Goal: Information Seeking & Learning: Learn about a topic

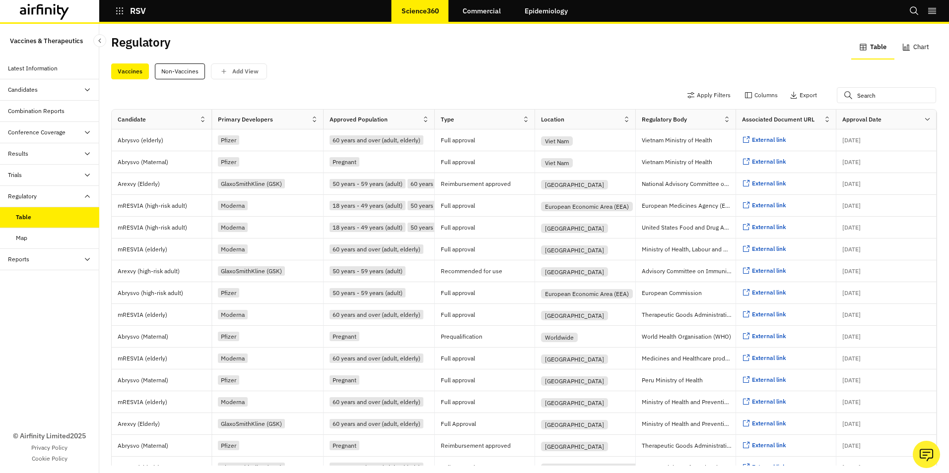
click at [311, 122] on icon at bounding box center [314, 119] width 7 height 7
click at [302, 166] on icon at bounding box center [306, 164] width 8 height 8
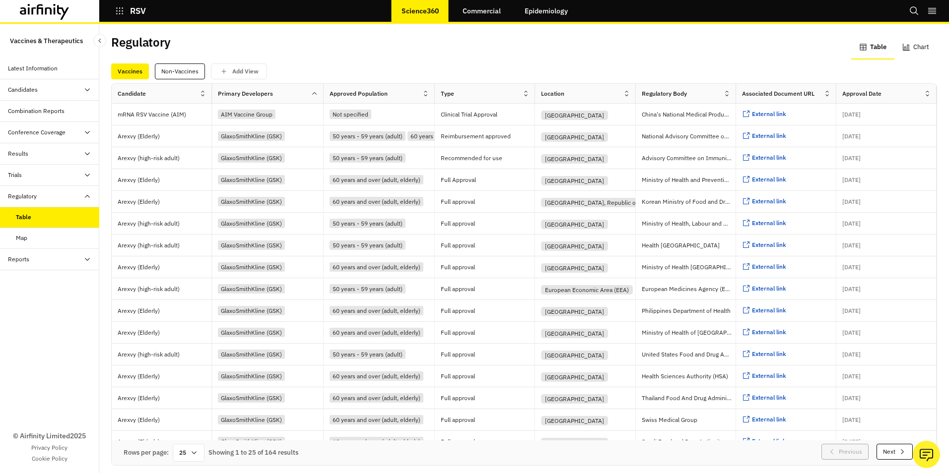
click at [623, 97] on div at bounding box center [629, 94] width 12 height 12
click at [593, 140] on div "Sort Ascending" at bounding box center [573, 139] width 102 height 22
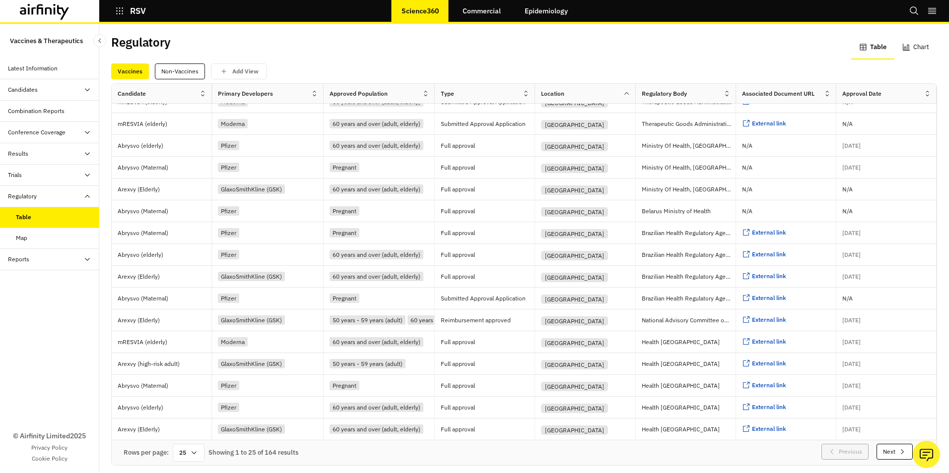
scroll to position [2, 0]
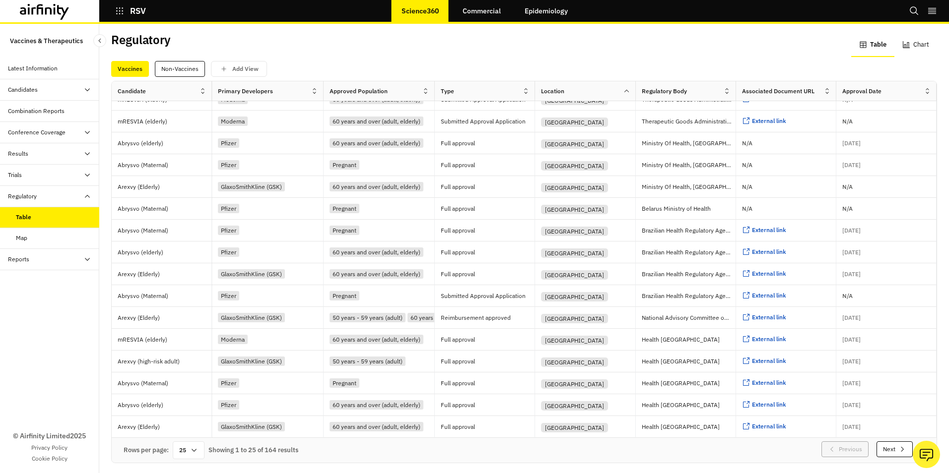
click at [898, 446] on icon "button" at bounding box center [902, 450] width 8 height 8
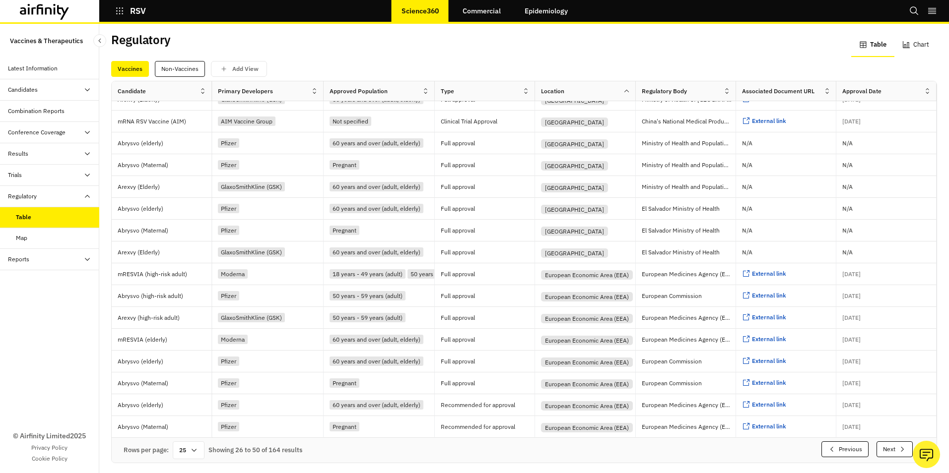
click at [898, 446] on icon "button" at bounding box center [902, 450] width 8 height 8
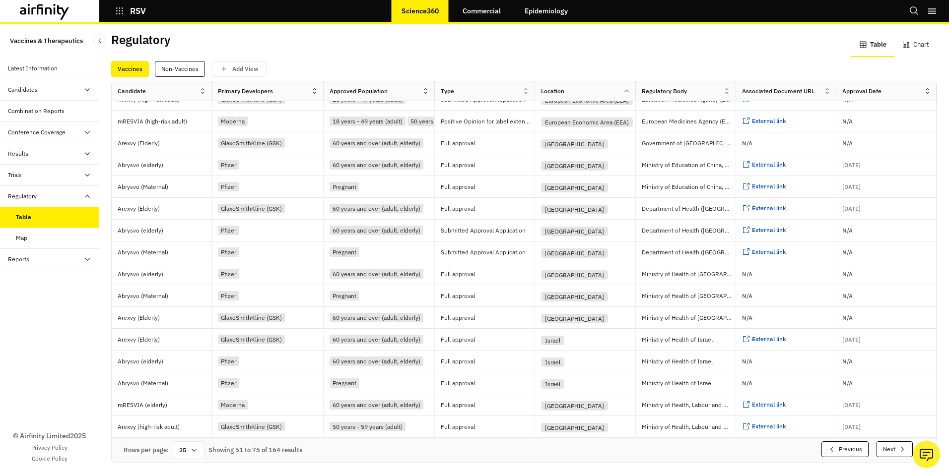
click at [898, 446] on icon "button" at bounding box center [902, 450] width 8 height 8
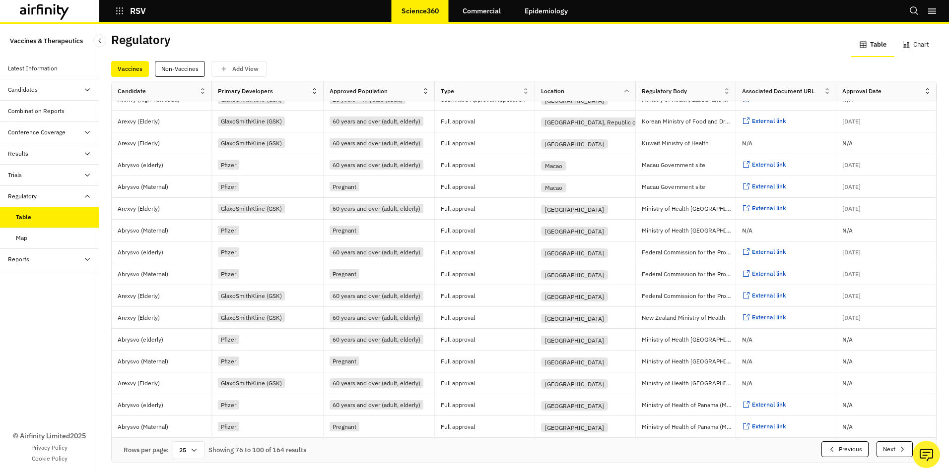
click at [898, 446] on icon "button" at bounding box center [902, 450] width 8 height 8
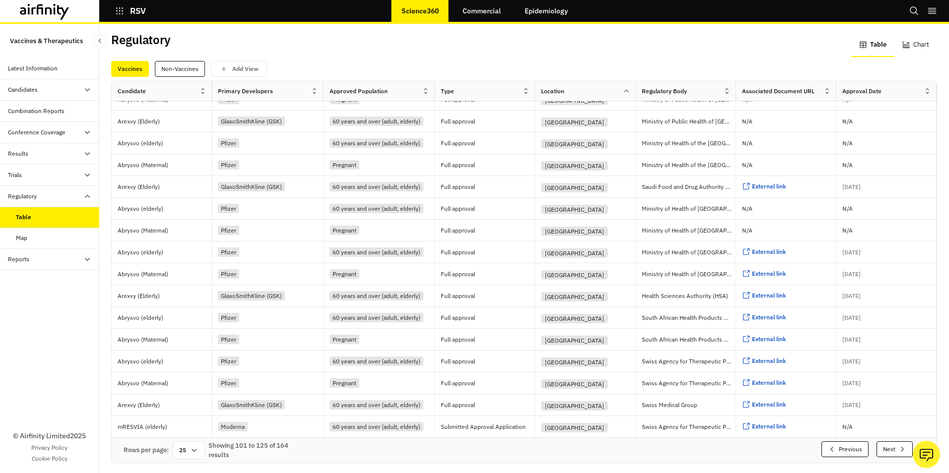
click at [898, 446] on icon "button" at bounding box center [902, 450] width 8 height 8
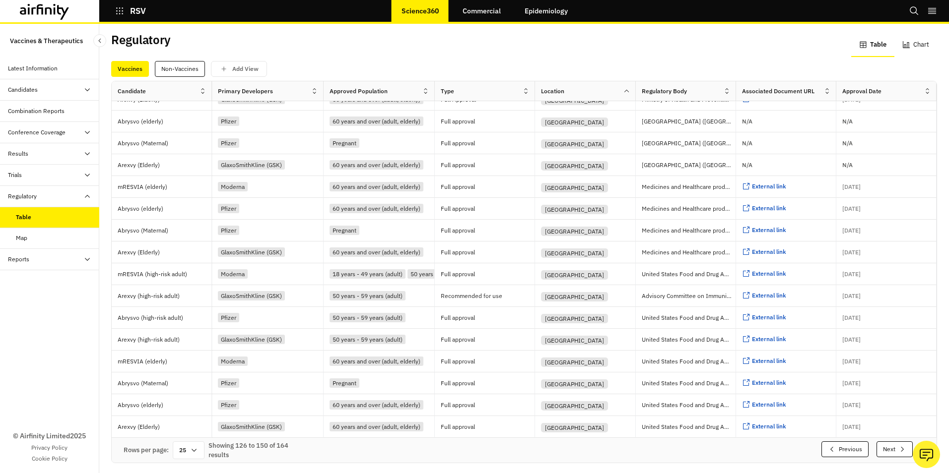
click at [876, 442] on button "Next" at bounding box center [894, 450] width 36 height 16
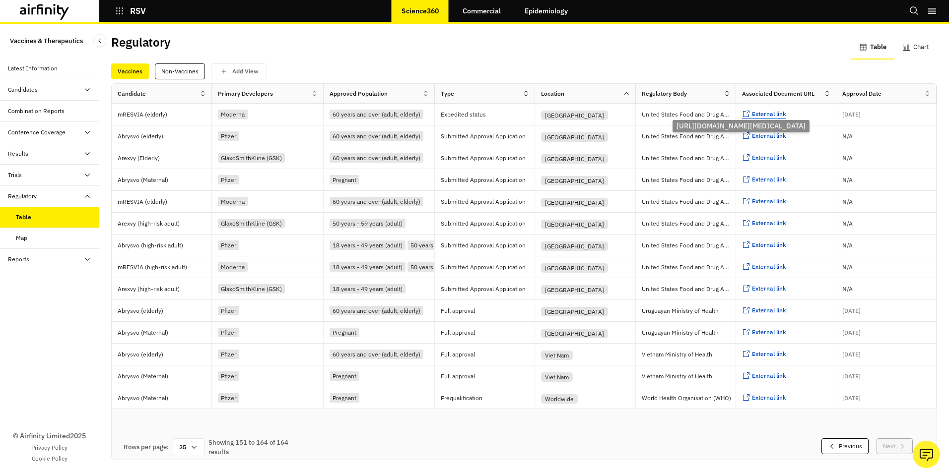
click at [752, 110] on span "External link" at bounding box center [769, 113] width 34 height 7
click at [51, 112] on div "Combination Reports" at bounding box center [36, 111] width 57 height 9
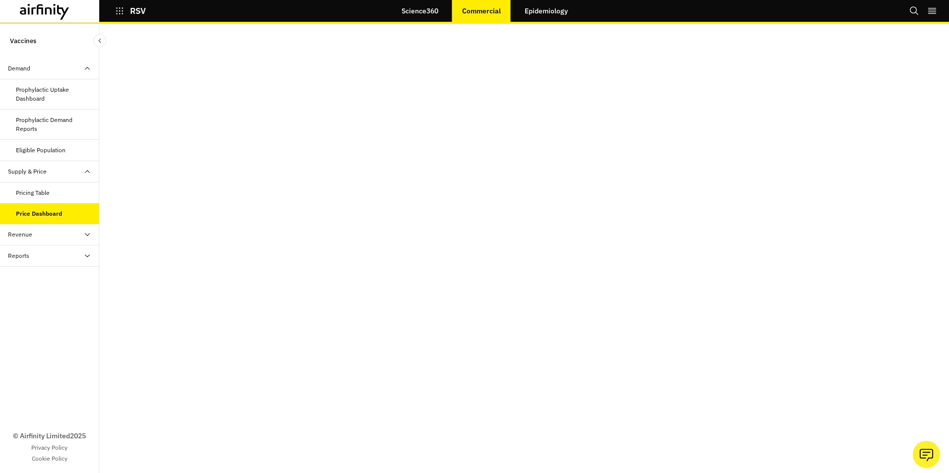
click at [86, 234] on icon at bounding box center [87, 235] width 8 height 8
click at [55, 277] on div "Revenue Dashboard" at bounding box center [43, 277] width 55 height 9
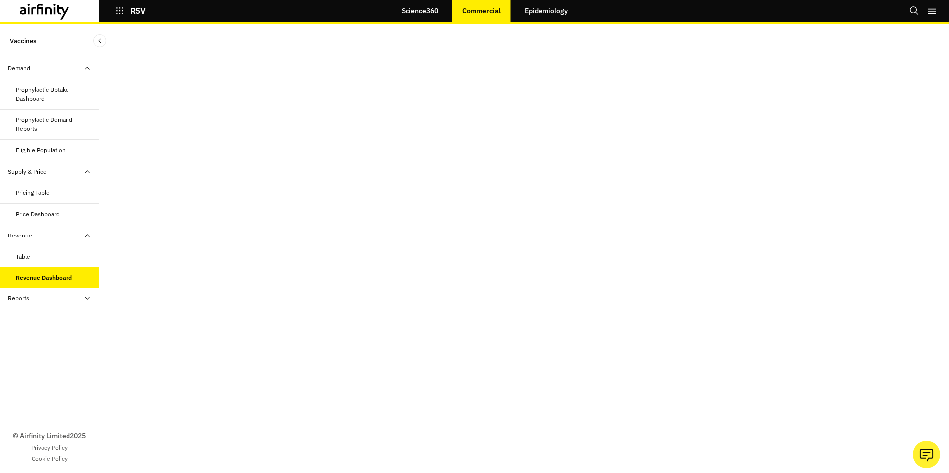
click at [86, 297] on icon at bounding box center [87, 299] width 8 height 8
click at [43, 342] on div "Research Briefs" at bounding box center [37, 341] width 43 height 9
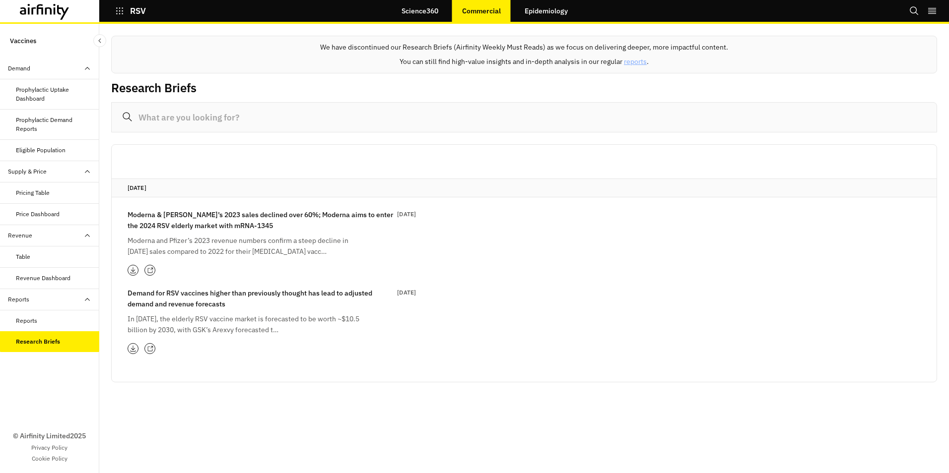
click at [25, 322] on div "Reports" at bounding box center [26, 321] width 21 height 9
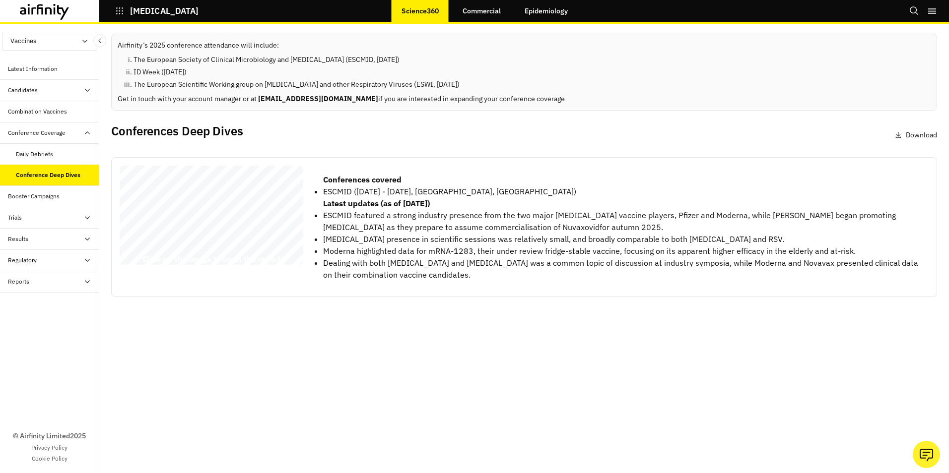
click at [23, 154] on div "Daily Debriefs" at bounding box center [34, 154] width 37 height 9
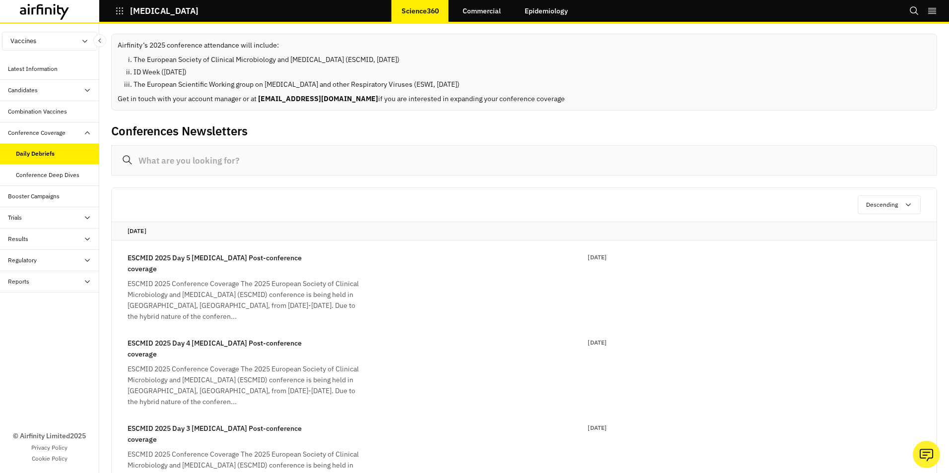
click at [32, 111] on div "Combination Vaccines" at bounding box center [37, 111] width 59 height 9
